Goal: Transaction & Acquisition: Purchase product/service

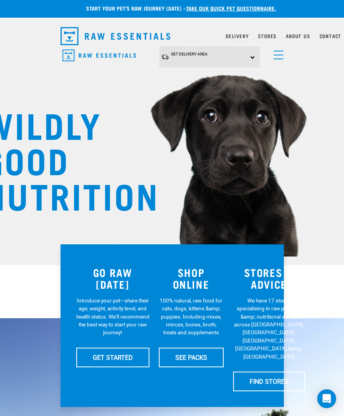
scroll to position [2, 0]
click at [281, 56] on link "menu" at bounding box center [276, 53] width 14 height 14
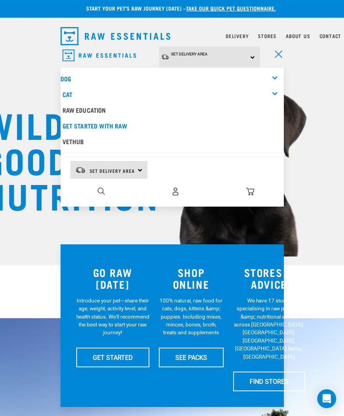
click at [72, 96] on link "Cat" at bounding box center [67, 94] width 10 height 4
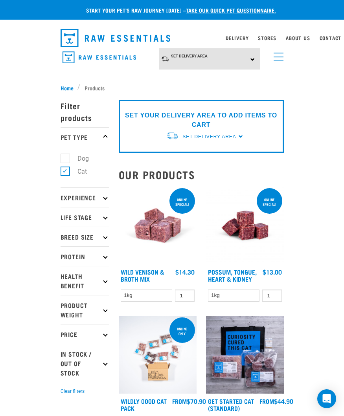
click at [267, 37] on link "Stores" at bounding box center [267, 38] width 18 height 3
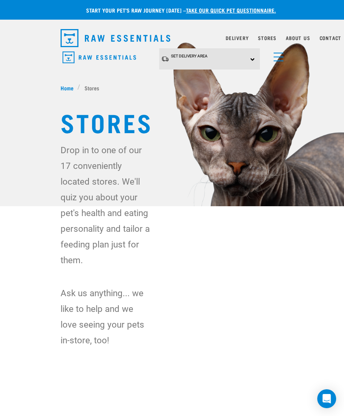
scroll to position [0, 8]
click at [269, 60] on link "menu" at bounding box center [276, 55] width 14 height 14
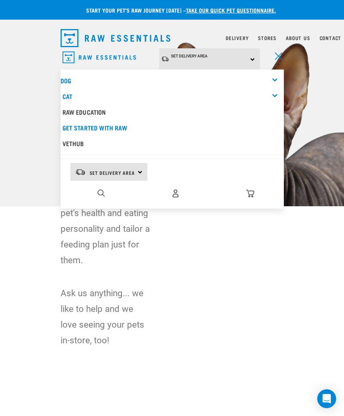
click at [171, 189] on img "dropdown navigation" at bounding box center [175, 193] width 8 height 8
click at [171, 196] on img "dropdown navigation" at bounding box center [175, 193] width 8 height 8
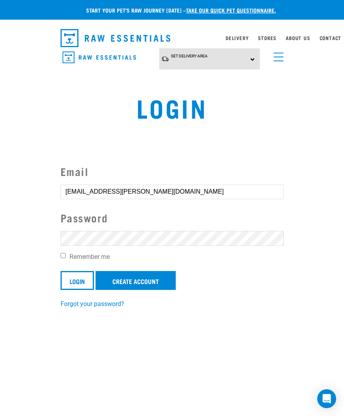
click at [78, 280] on input "Login" at bounding box center [76, 280] width 33 height 19
click at [80, 282] on input "Login" at bounding box center [76, 280] width 33 height 19
click at [68, 254] on label "Remember me" at bounding box center [171, 256] width 223 height 9
click at [66, 254] on input "Remember me" at bounding box center [62, 255] width 5 height 5
checkbox input "true"
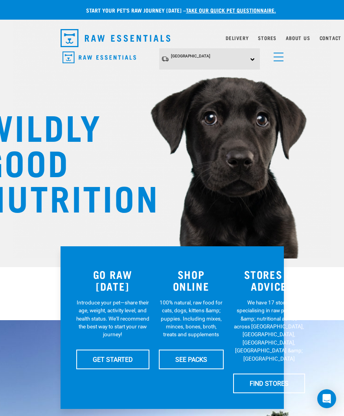
scroll to position [0, 8]
click at [273, 60] on span "menu" at bounding box center [278, 60] width 10 height 1
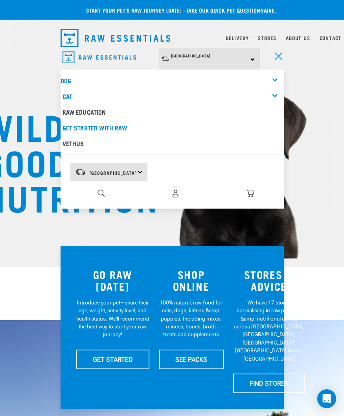
click at [64, 97] on link "Cat" at bounding box center [67, 96] width 10 height 4
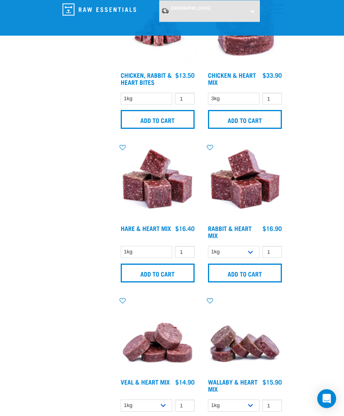
click at [136, 282] on input "Add to cart" at bounding box center [158, 273] width 74 height 19
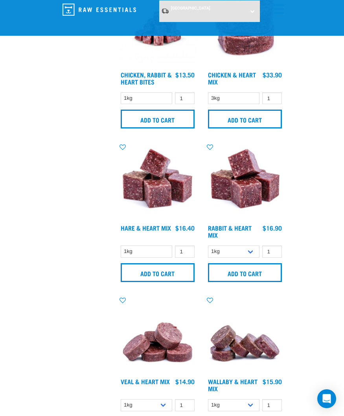
click at [246, 282] on input "Add to cart" at bounding box center [245, 272] width 74 height 19
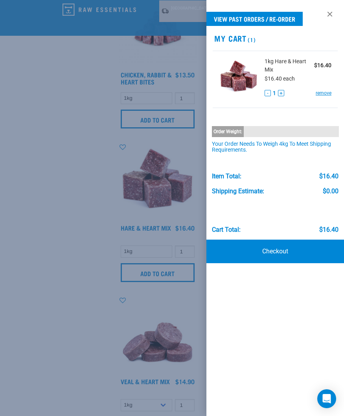
click at [167, 312] on div at bounding box center [172, 208] width 344 height 416
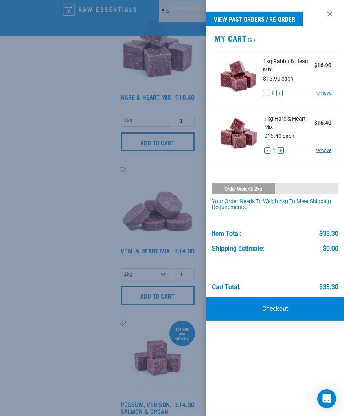
scroll to position [813, 0]
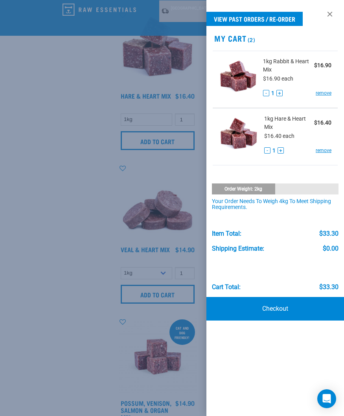
click at [147, 326] on div at bounding box center [172, 208] width 344 height 416
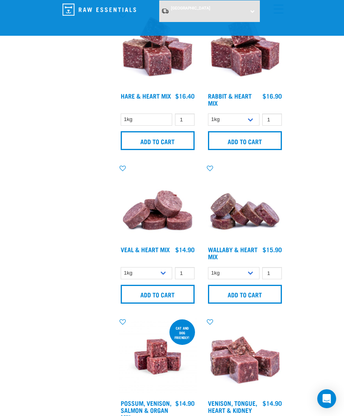
click at [245, 302] on input "Add to cart" at bounding box center [245, 294] width 74 height 19
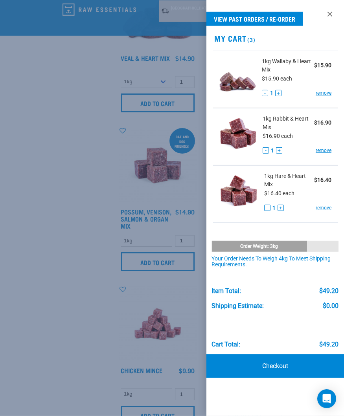
scroll to position [1005, 0]
click at [165, 300] on div at bounding box center [172, 208] width 344 height 416
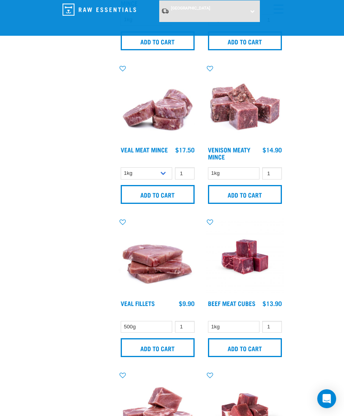
scroll to position [1686, 0]
click at [245, 127] on img at bounding box center [245, 103] width 78 height 78
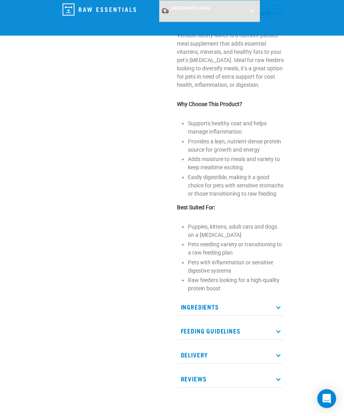
click at [306, 293] on div "Start your pet’s raw journey [DATE] – take our quick pet questionnaire. Deliver…" at bounding box center [172, 186] width 344 height 795
click at [282, 316] on p "Ingredients" at bounding box center [230, 307] width 107 height 18
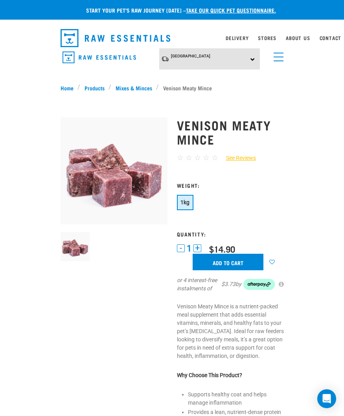
click at [235, 260] on input "Add to cart" at bounding box center [227, 262] width 71 height 16
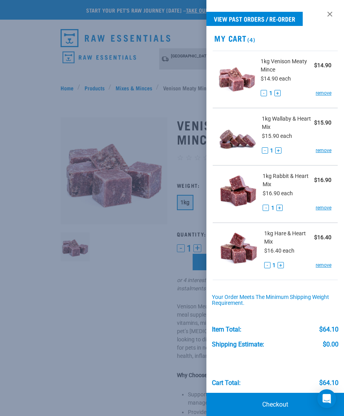
click at [280, 93] on button "+" at bounding box center [277, 93] width 6 height 6
click at [277, 95] on button "+" at bounding box center [277, 93] width 6 height 6
click at [279, 94] on button "+" at bounding box center [277, 93] width 6 height 6
click at [117, 319] on div at bounding box center [172, 208] width 344 height 416
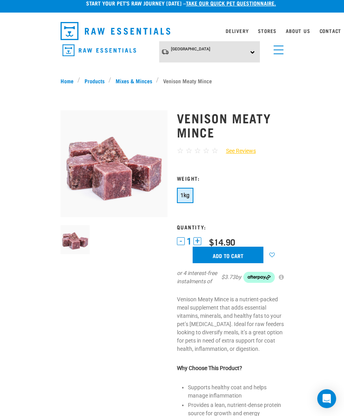
scroll to position [7, 0]
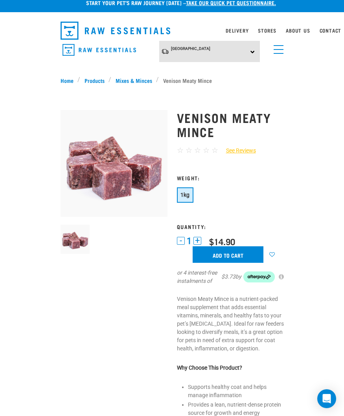
click at [246, 152] on link "See Reviews" at bounding box center [237, 151] width 38 height 8
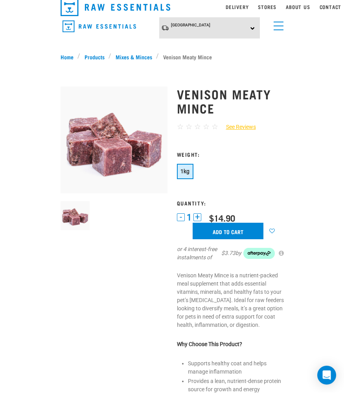
scroll to position [34, 0]
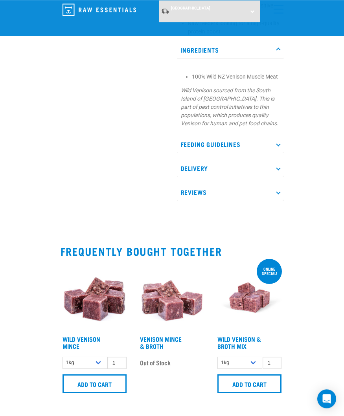
click at [276, 153] on p "Feeding Guidelines" at bounding box center [230, 145] width 107 height 18
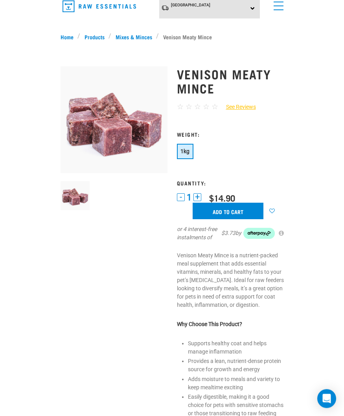
scroll to position [0, 0]
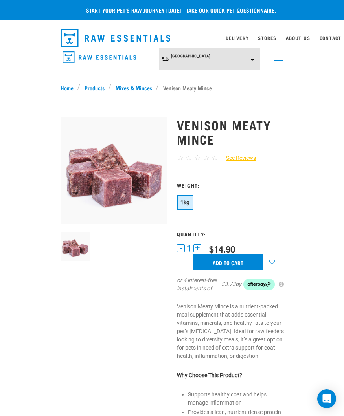
click at [234, 262] on input "Add to cart" at bounding box center [227, 262] width 71 height 16
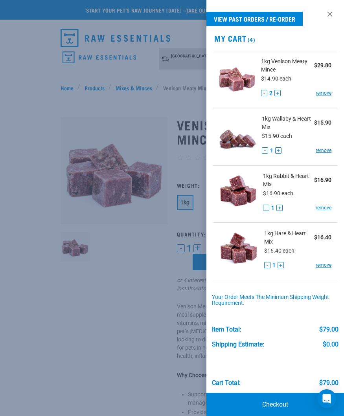
click at [279, 404] on link "Checkout" at bounding box center [274, 405] width 137 height 24
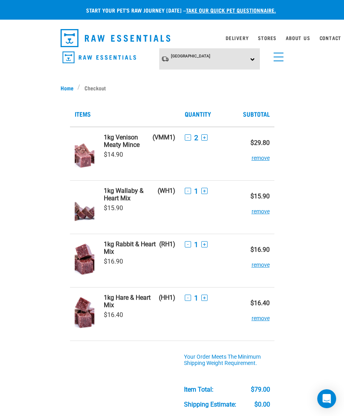
scroll to position [0, 8]
click at [60, 91] on link "Home" at bounding box center [68, 88] width 17 height 8
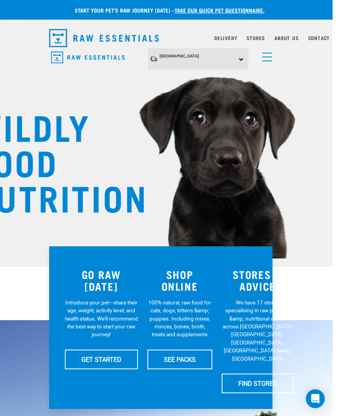
scroll to position [0, 8]
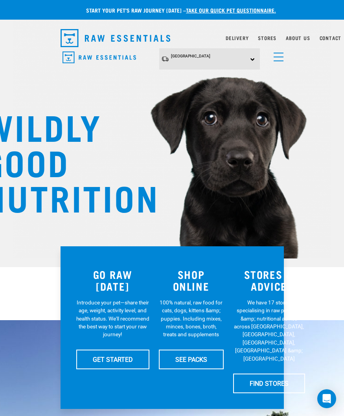
click at [275, 58] on link "menu" at bounding box center [276, 55] width 14 height 14
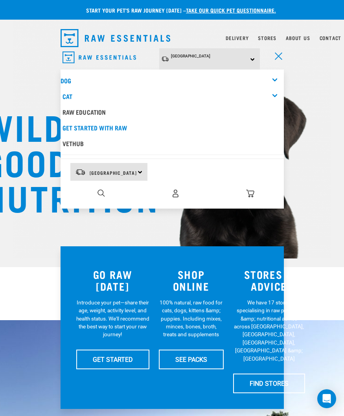
click at [62, 97] on link "Cat" at bounding box center [67, 96] width 10 height 4
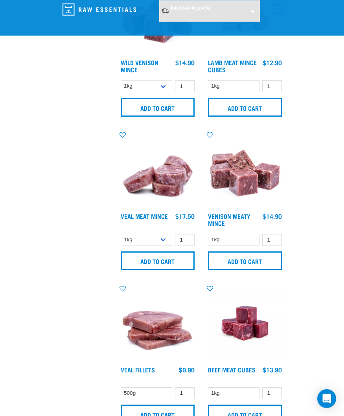
scroll to position [1620, 0]
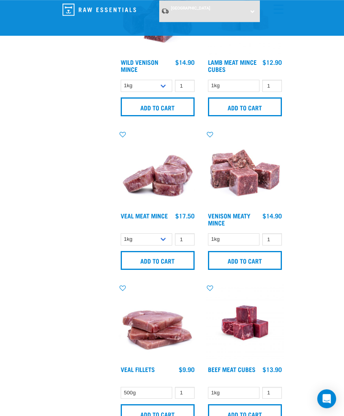
click at [165, 197] on img at bounding box center [158, 169] width 78 height 78
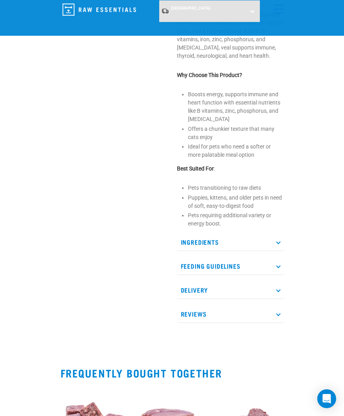
click at [278, 244] on icon at bounding box center [278, 242] width 4 height 4
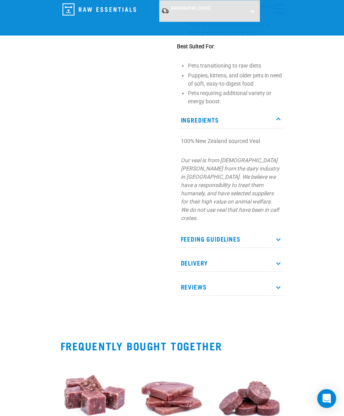
scroll to position [357, 0]
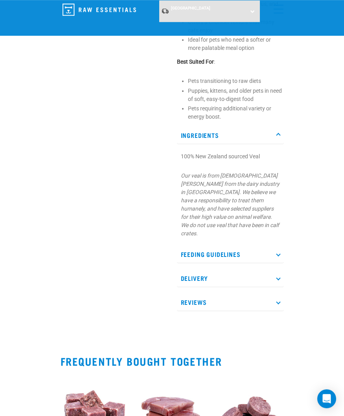
click at [279, 144] on p "Ingredients" at bounding box center [230, 135] width 107 height 18
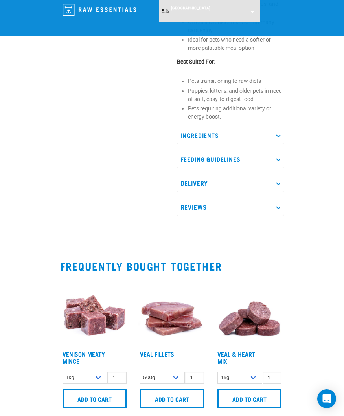
click at [276, 143] on p "Ingredients" at bounding box center [230, 135] width 107 height 18
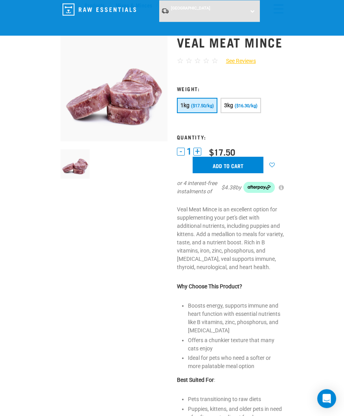
scroll to position [0, 0]
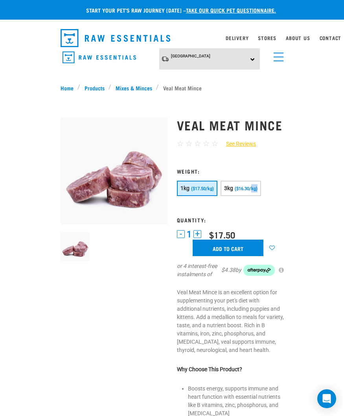
click at [67, 91] on link "Home" at bounding box center [68, 88] width 17 height 8
click at [233, 256] on input "Add to cart" at bounding box center [227, 248] width 71 height 16
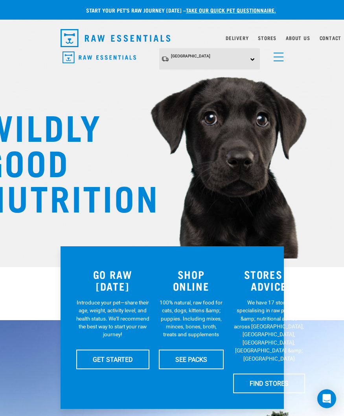
scroll to position [0, 8]
click at [271, 55] on link "menu" at bounding box center [276, 55] width 14 height 14
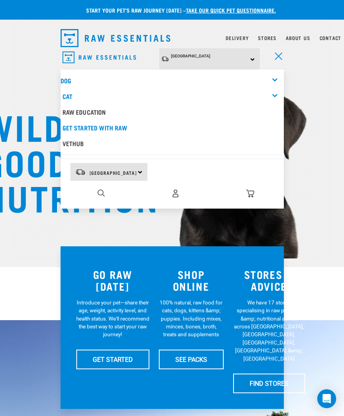
click at [64, 96] on link "Cat" at bounding box center [67, 96] width 10 height 4
